Goal: Task Accomplishment & Management: Manage account settings

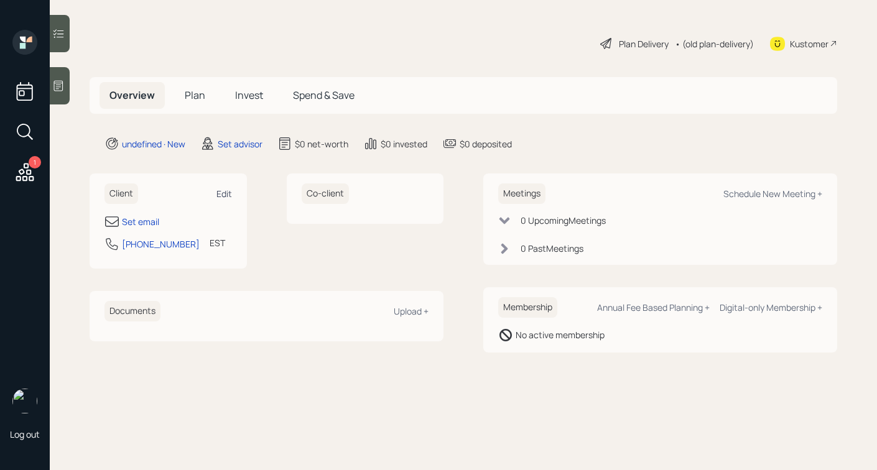
click at [225, 189] on div "Edit" at bounding box center [225, 194] width 16 height 12
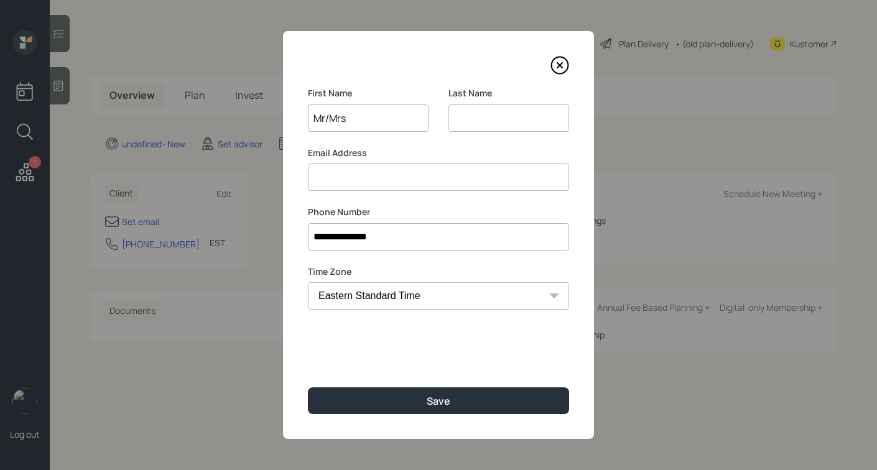
type input "Mr/Mrs"
type input "Bodie"
click at [329, 121] on input "Mr/Mrs" at bounding box center [368, 118] width 121 height 27
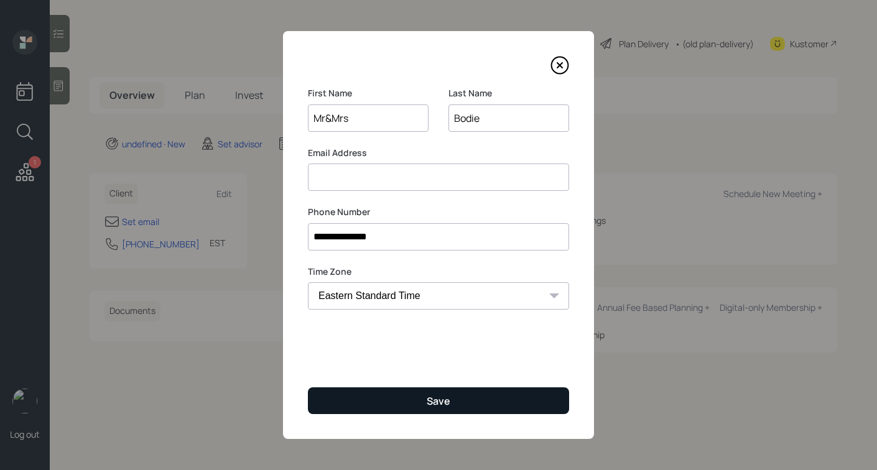
type input "Mr&Mrs"
click at [405, 394] on button "Save" at bounding box center [438, 401] width 261 height 27
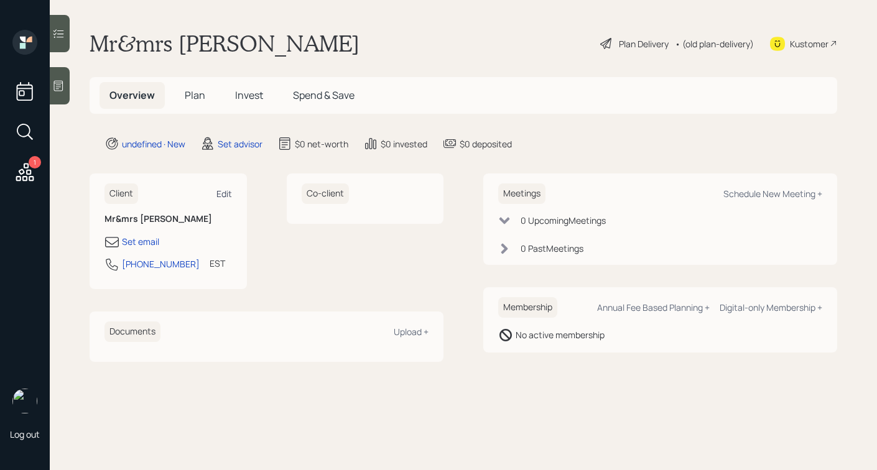
click at [221, 190] on div "Edit" at bounding box center [225, 194] width 16 height 12
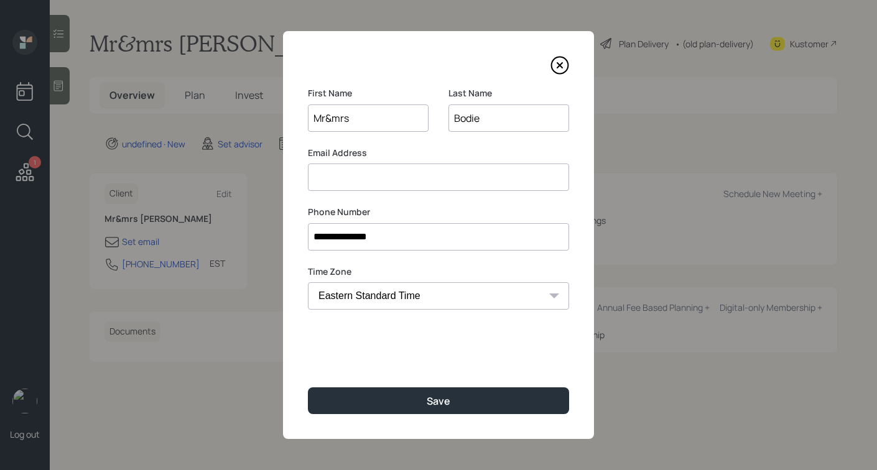
click at [499, 126] on input "Bodie" at bounding box center [509, 118] width 121 height 27
type input "Bode"
drag, startPoint x: 378, startPoint y: 125, endPoint x: 274, endPoint y: 108, distance: 105.9
click at [274, 108] on div "**********" at bounding box center [438, 235] width 877 height 470
type input "Mark"
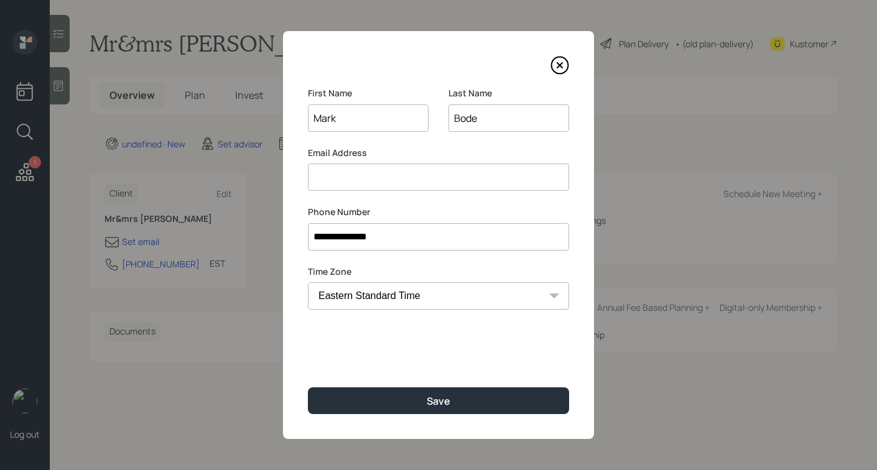
click at [358, 174] on input at bounding box center [438, 177] width 261 height 27
paste input "[EMAIL_ADDRESS][DOMAIN_NAME]"
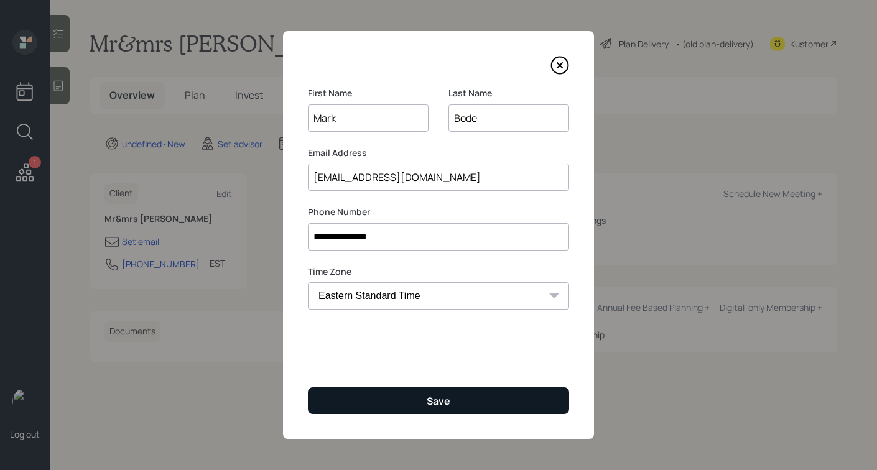
type input "[EMAIL_ADDRESS][DOMAIN_NAME]"
click at [443, 398] on div "Save" at bounding box center [439, 402] width 24 height 14
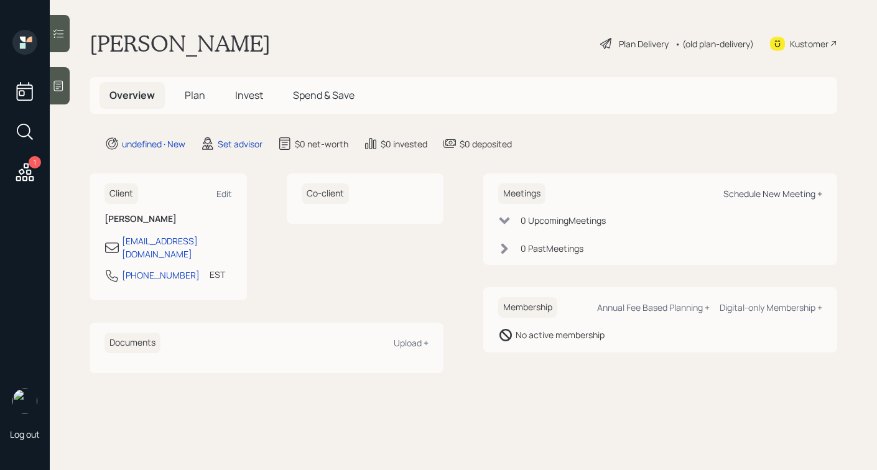
click at [735, 192] on div "Schedule New Meeting +" at bounding box center [773, 194] width 99 height 12
select select "round-[PERSON_NAME]"
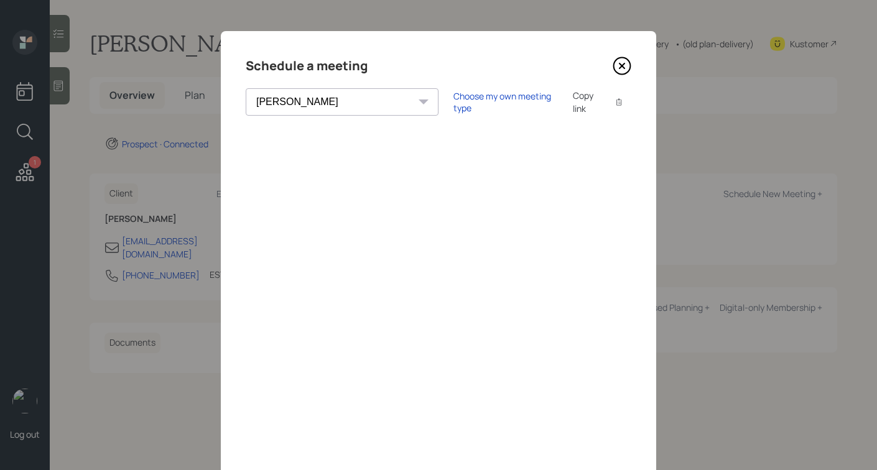
click at [462, 108] on div "Choose my own meeting type Copy link Copy text" at bounding box center [543, 102] width 178 height 26
click at [459, 105] on div "Choose my own meeting type" at bounding box center [506, 102] width 105 height 24
click at [624, 62] on icon at bounding box center [622, 66] width 19 height 19
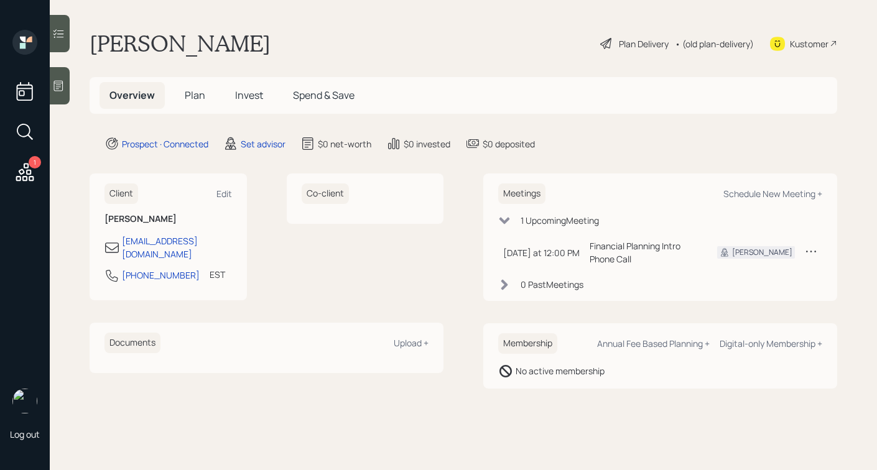
click at [809, 248] on icon at bounding box center [811, 251] width 12 height 12
click at [746, 273] on div "Reschedule" at bounding box center [773, 275] width 90 height 12
